Goal: Task Accomplishment & Management: Manage account settings

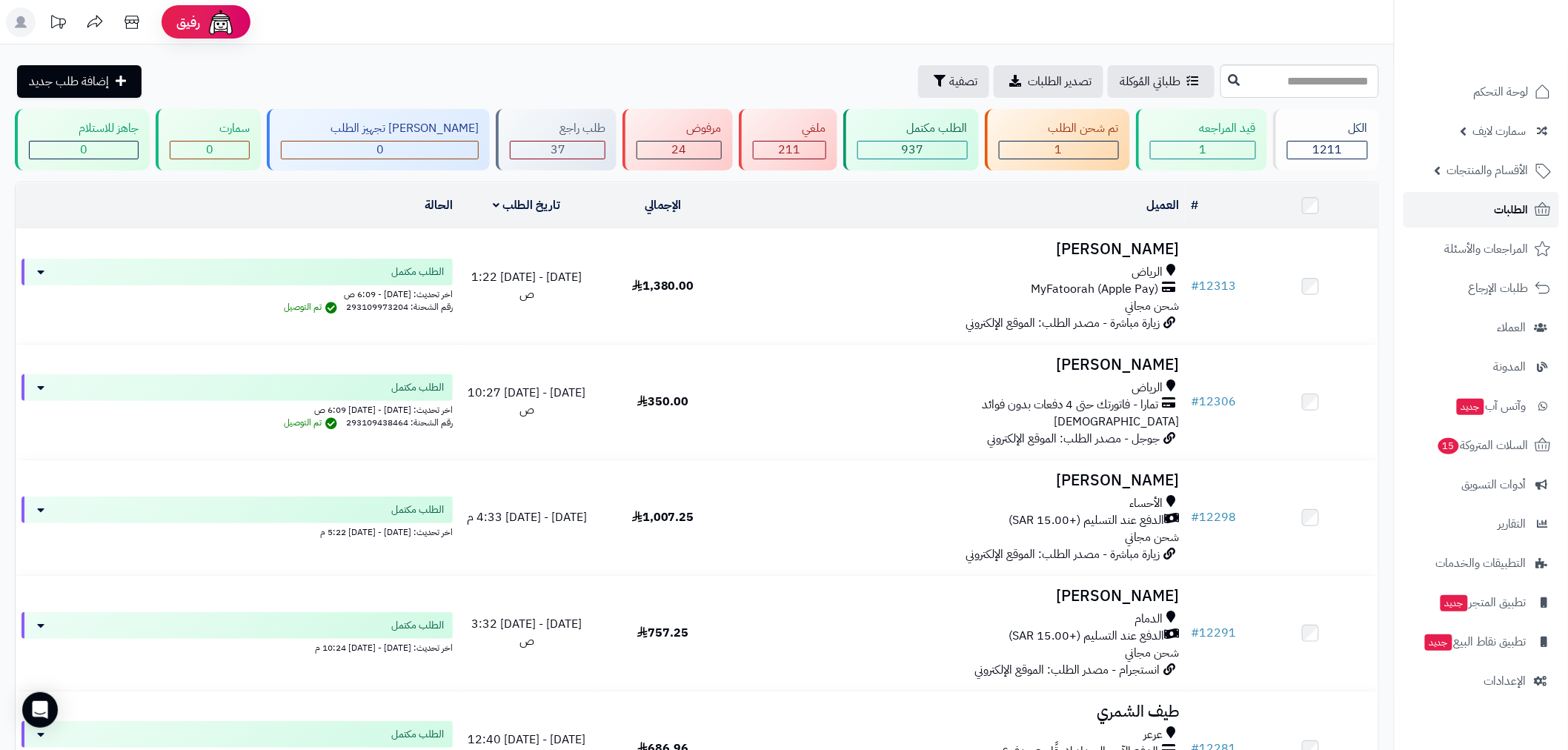
click at [1507, 215] on span "الطلبات" at bounding box center [1511, 209] width 34 height 20
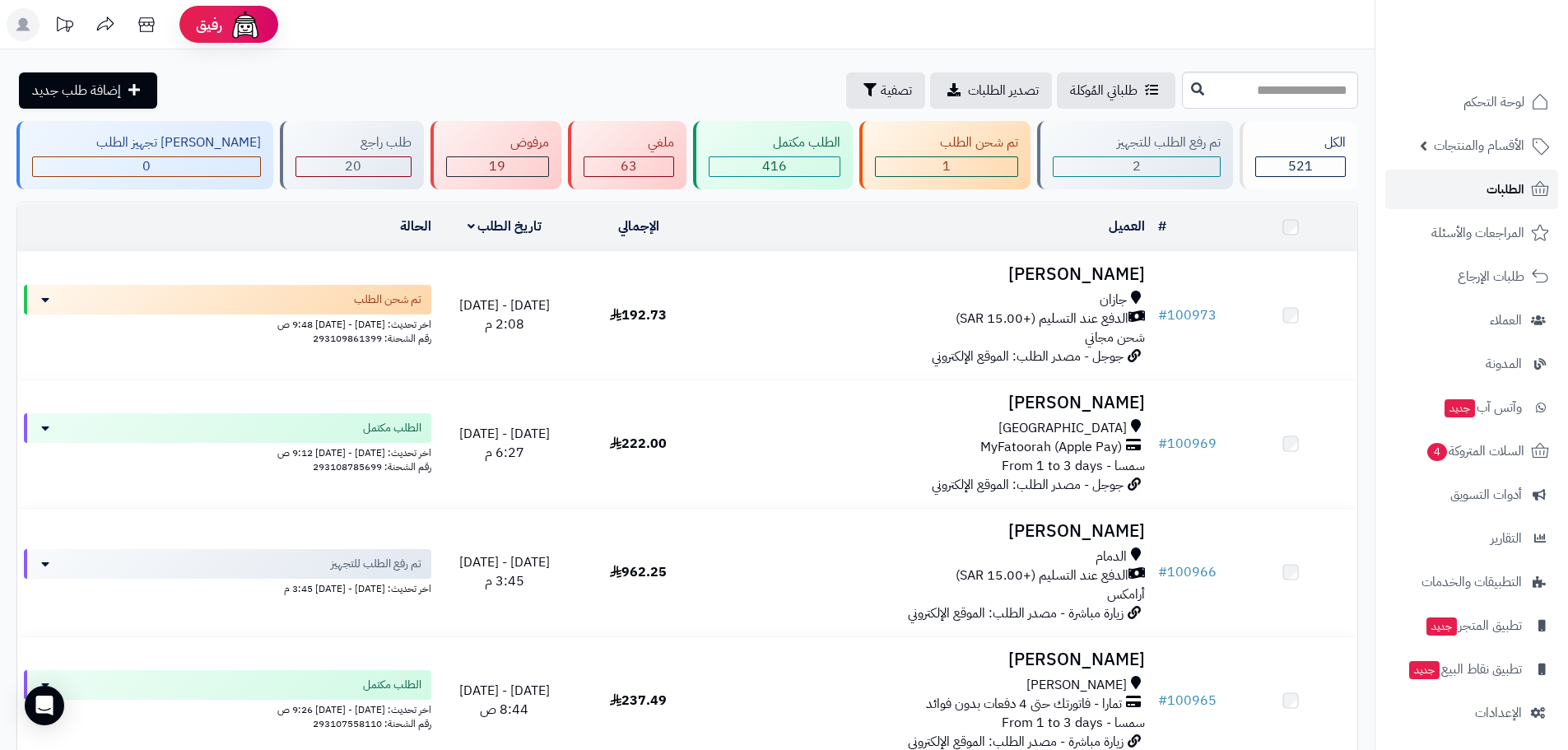
click at [1506, 188] on span "الطلبات" at bounding box center [1505, 189] width 37 height 23
